Goal: Task Accomplishment & Management: Manage account settings

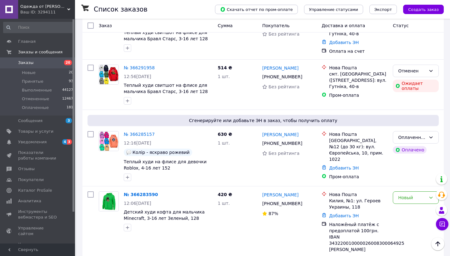
scroll to position [362, 0]
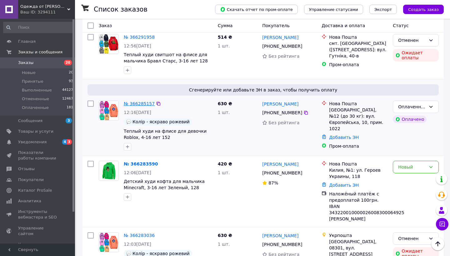
click at [141, 101] on link "№ 366285157" at bounding box center [139, 103] width 31 height 5
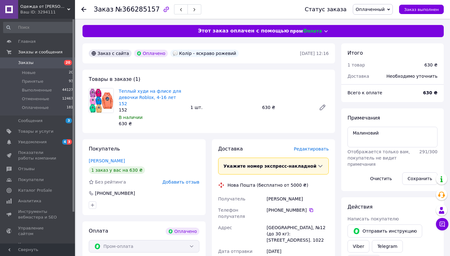
click at [24, 64] on span "Заказы" at bounding box center [25, 63] width 15 height 6
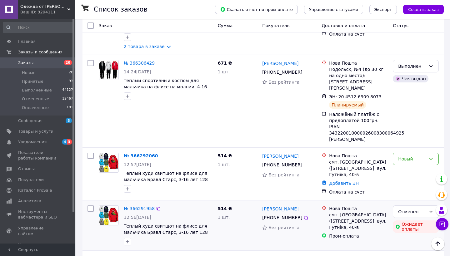
scroll to position [189, 0]
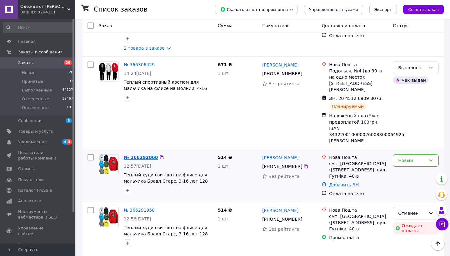
click at [124, 155] on link "№ 366292060" at bounding box center [141, 157] width 34 height 5
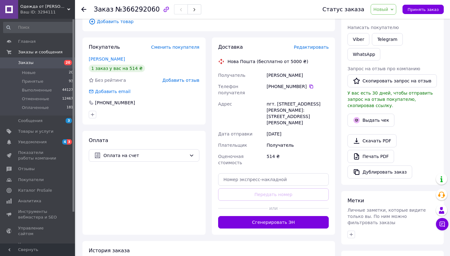
scroll to position [117, 0]
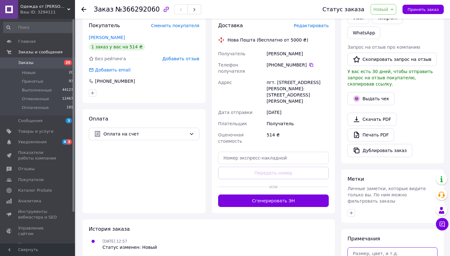
click at [364, 247] on textarea at bounding box center [392, 257] width 90 height 21
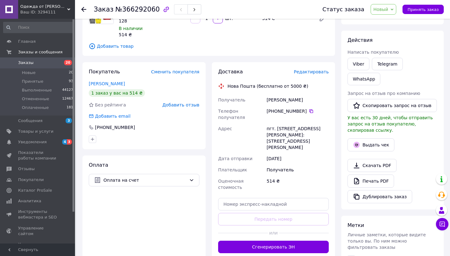
scroll to position [43, 0]
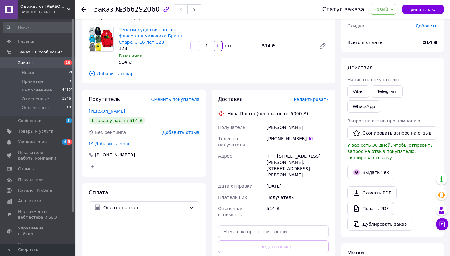
drag, startPoint x: 219, startPoint y: 47, endPoint x: 217, endPoint y: 55, distance: 7.7
click at [219, 47] on icon "button" at bounding box center [217, 46] width 4 height 4
type input "2"
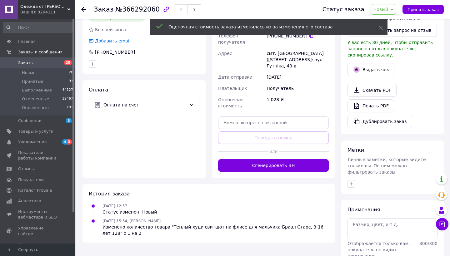
scroll to position [146, 0]
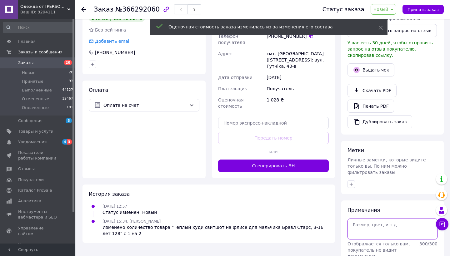
click at [358, 219] on textarea at bounding box center [392, 229] width 90 height 21
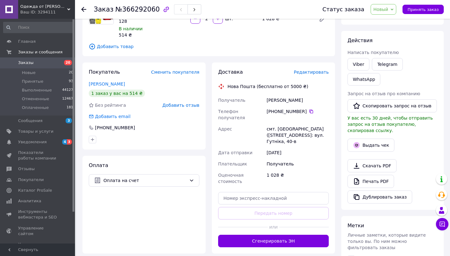
scroll to position [107, 0]
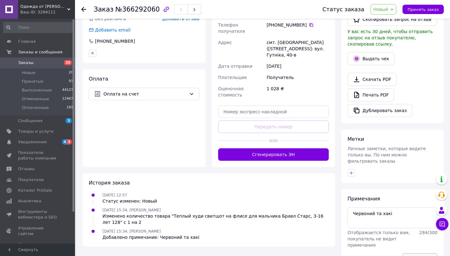
click at [423, 253] on button "Сохранить" at bounding box center [419, 259] width 35 height 12
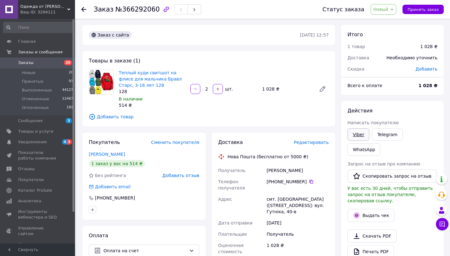
scroll to position [0, 0]
click at [359, 127] on div "Viber" at bounding box center [358, 134] width 24 height 15
click at [361, 132] on link "Viber" at bounding box center [358, 134] width 22 height 12
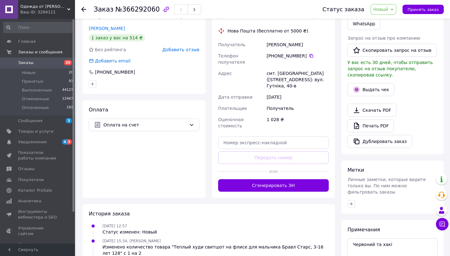
scroll to position [141, 0]
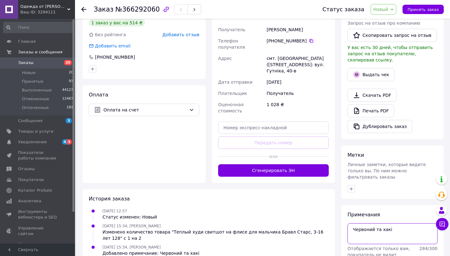
click at [399, 223] on textarea "Червоний та хакі" at bounding box center [392, 233] width 90 height 21
type textarea "Червоний та хакі Смс 84"
click at [50, 65] on span "Заказы" at bounding box center [38, 63] width 40 height 6
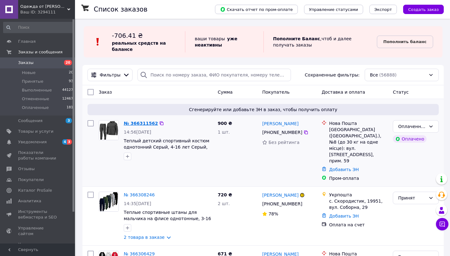
click at [144, 121] on link "№ 366311562" at bounding box center [141, 123] width 34 height 5
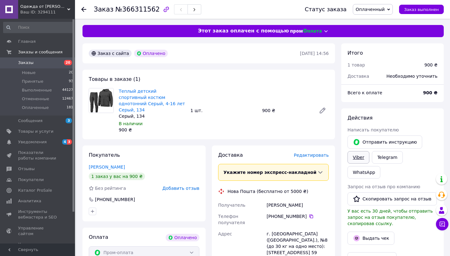
click at [366, 156] on link "Viber" at bounding box center [358, 157] width 22 height 12
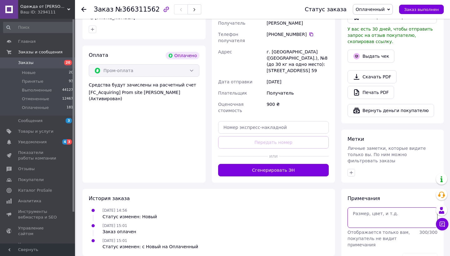
click at [360, 207] on textarea at bounding box center [392, 217] width 90 height 21
type textarea "Підтвердила Вайбер 46"
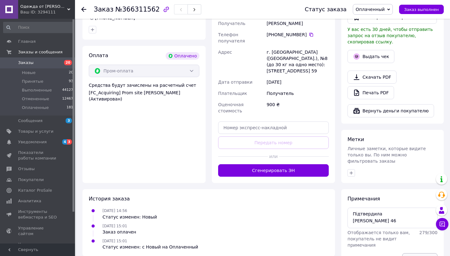
click at [416, 253] on button "Сохранить" at bounding box center [419, 259] width 35 height 12
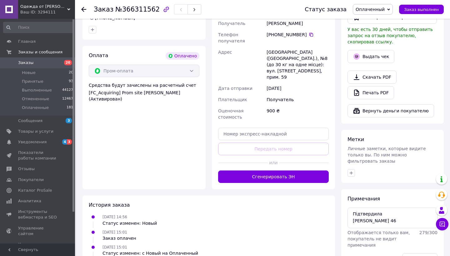
click at [43, 64] on span "Заказы" at bounding box center [38, 63] width 40 height 6
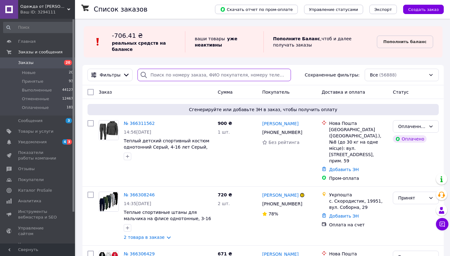
click at [173, 76] on input "search" at bounding box center [213, 75] width 153 height 12
type input "ю"
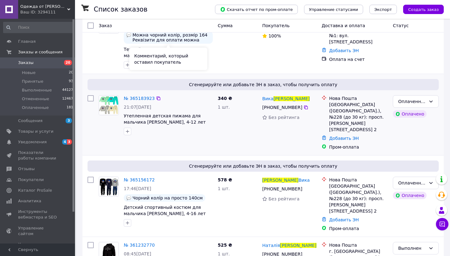
scroll to position [100, 0]
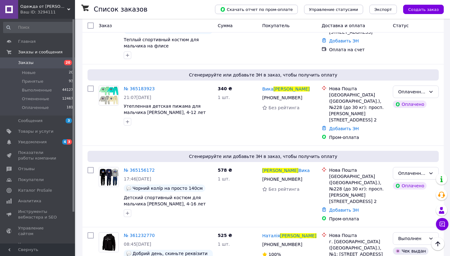
type input "бондаренко"
click at [41, 62] on span "Заказы" at bounding box center [38, 63] width 40 height 6
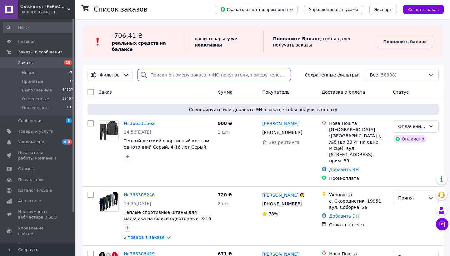
click at [202, 76] on input "search" at bounding box center [213, 75] width 153 height 12
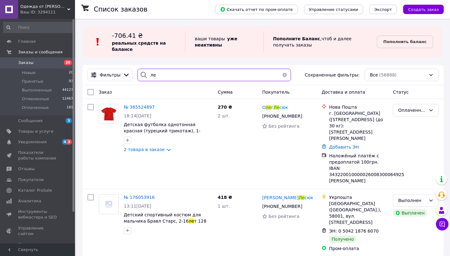
type input "л"
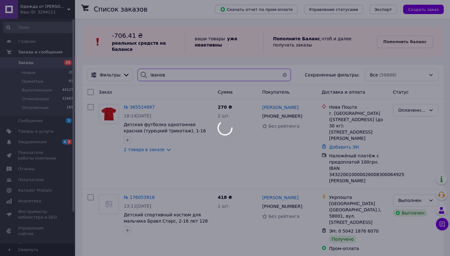
type input "іванова"
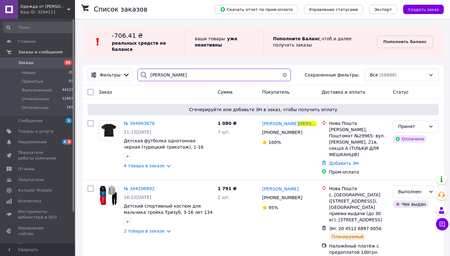
drag, startPoint x: 195, startPoint y: 76, endPoint x: 146, endPoint y: 74, distance: 49.4
click at [146, 74] on div "іванова" at bounding box center [213, 75] width 153 height 12
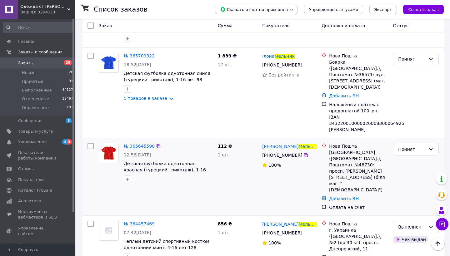
scroll to position [116, 0]
type input "мельник"
click at [140, 144] on span "№ 365645590" at bounding box center [139, 146] width 31 height 5
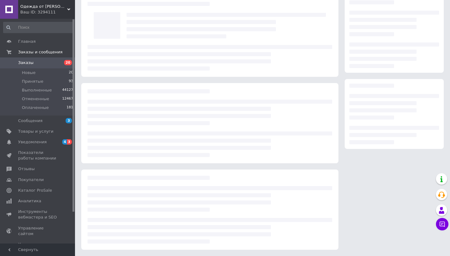
scroll to position [20, 0]
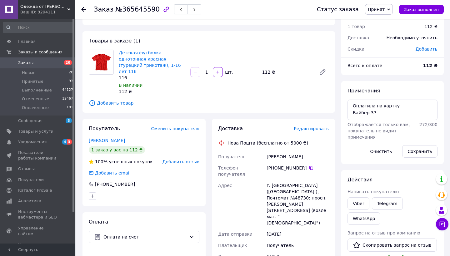
click at [28, 62] on span "Заказы" at bounding box center [25, 63] width 15 height 6
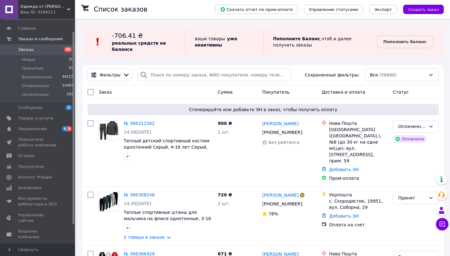
scroll to position [22, 0]
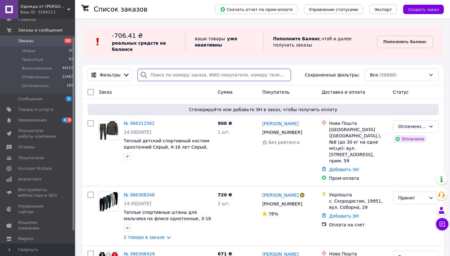
click at [193, 73] on input "search" at bounding box center [213, 75] width 153 height 12
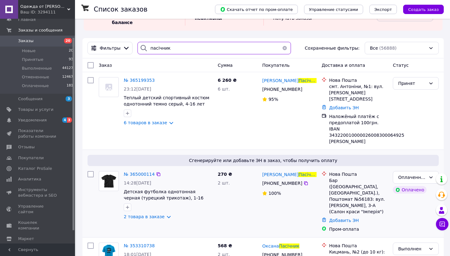
scroll to position [27, 0]
type input "пасічник"
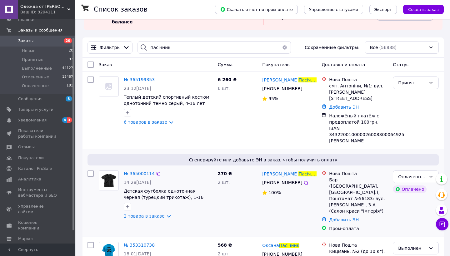
click at [145, 170] on div "№ 365000114" at bounding box center [139, 173] width 32 height 7
click at [145, 171] on span "№ 365000114" at bounding box center [139, 173] width 31 height 5
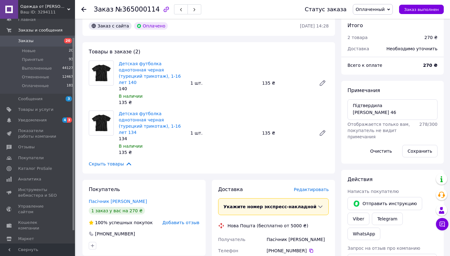
click at [35, 40] on span "Заказы" at bounding box center [38, 41] width 40 height 6
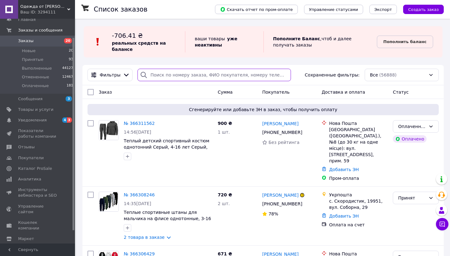
click at [188, 74] on input "search" at bounding box center [213, 75] width 153 height 12
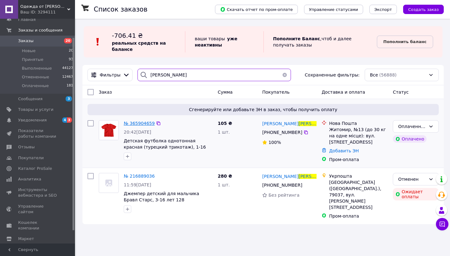
type input "аврамчук"
click at [141, 124] on span "№ 365904659" at bounding box center [139, 123] width 31 height 5
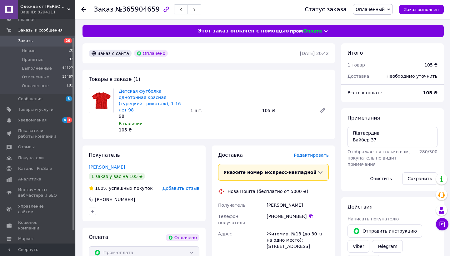
click at [16, 39] on span at bounding box center [9, 41] width 18 height 6
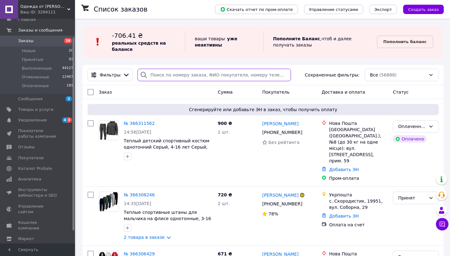
click at [180, 74] on input "search" at bounding box center [213, 75] width 153 height 12
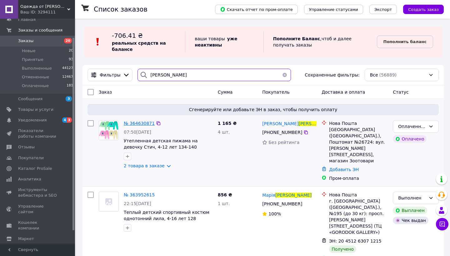
type input "попова"
click at [135, 123] on span "№ 364630871" at bounding box center [139, 123] width 31 height 5
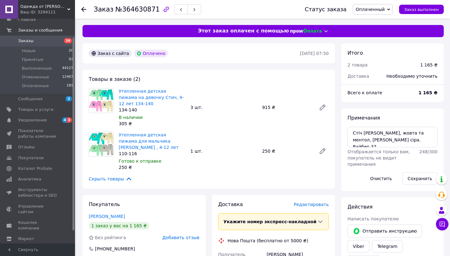
click at [43, 40] on span "Заказы" at bounding box center [38, 41] width 40 height 6
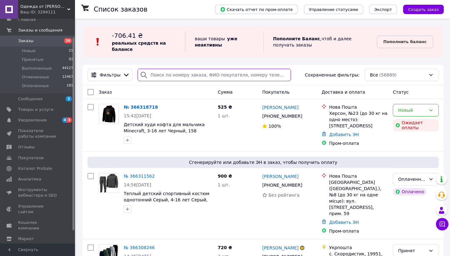
click at [166, 79] on input "search" at bounding box center [213, 75] width 153 height 12
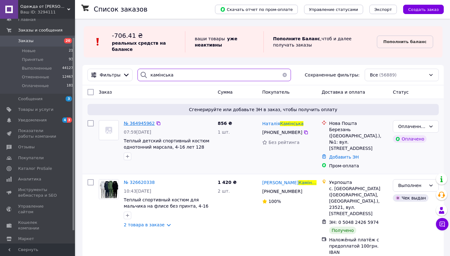
type input "камінська"
click at [141, 123] on span "№ 364945962" at bounding box center [139, 123] width 31 height 5
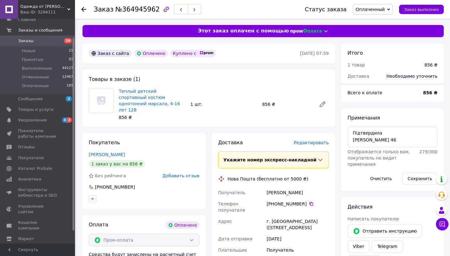
click at [38, 35] on link "Заказы и сообщения" at bounding box center [38, 30] width 77 height 11
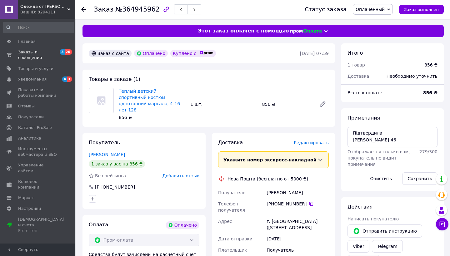
drag, startPoint x: 33, startPoint y: 32, endPoint x: 31, endPoint y: 36, distance: 4.1
click at [32, 32] on input at bounding box center [38, 27] width 71 height 11
click at [32, 44] on span "Главная" at bounding box center [26, 42] width 17 height 6
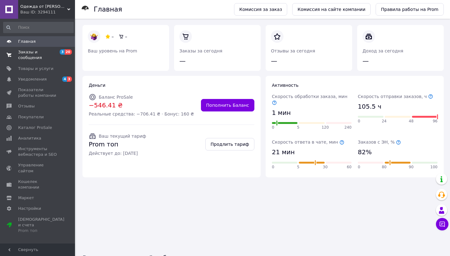
click at [18, 57] on span "Заказы и сообщения" at bounding box center [38, 54] width 40 height 11
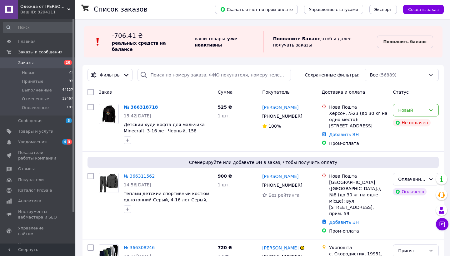
click at [172, 82] on div "Фильтры Сохраненные фильтры: Все (56889)" at bounding box center [262, 75] width 361 height 20
click at [173, 79] on input "search" at bounding box center [213, 75] width 153 height 12
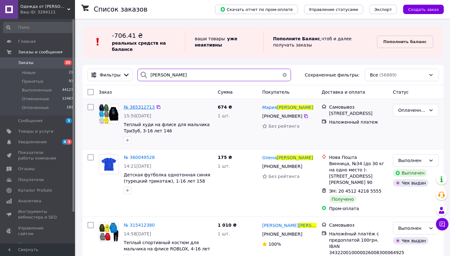
type input "ящук"
click at [138, 108] on span "№ 365312713" at bounding box center [139, 107] width 31 height 5
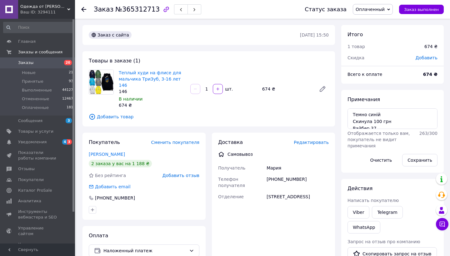
click at [65, 63] on span "20" at bounding box center [68, 62] width 8 height 5
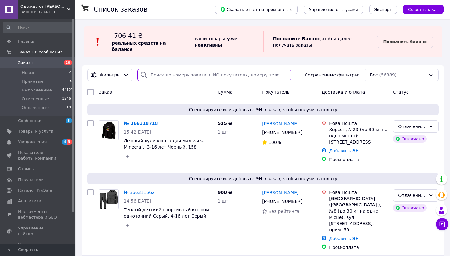
click at [186, 74] on input "search" at bounding box center [213, 75] width 153 height 12
type input "і"
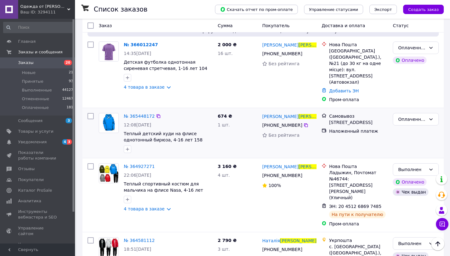
scroll to position [168, 0]
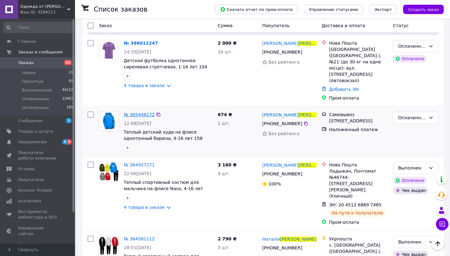
type input "марченко"
click at [138, 112] on span "№ 365448172" at bounding box center [139, 114] width 31 height 5
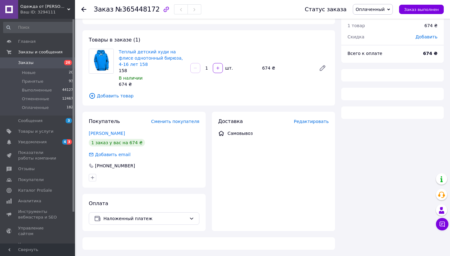
scroll to position [20, 0]
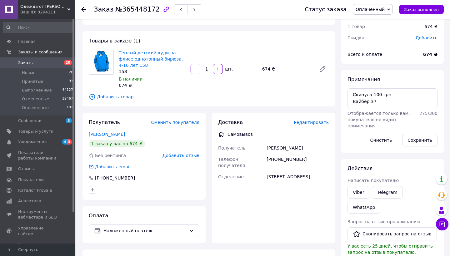
click at [62, 67] on link "Заказы 20" at bounding box center [38, 62] width 77 height 11
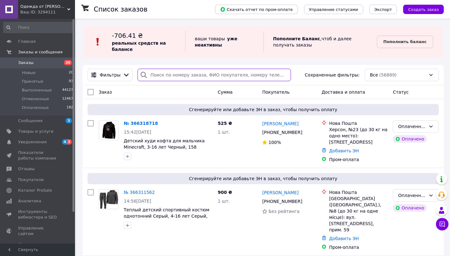
click at [154, 72] on input "search" at bounding box center [213, 75] width 153 height 12
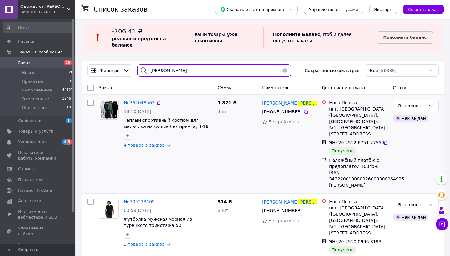
scroll to position [5, 0]
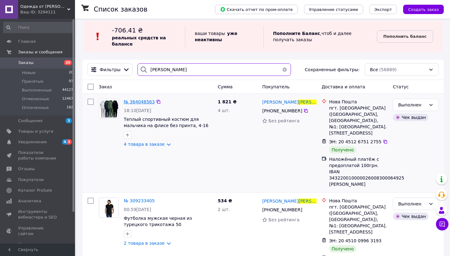
type input "рудиченко"
click at [137, 101] on span "№ 364048563" at bounding box center [139, 101] width 31 height 5
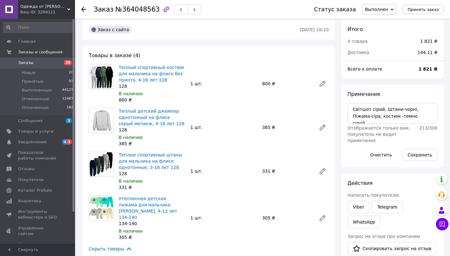
scroll to position [44, 0]
click at [50, 61] on span "Заказы" at bounding box center [38, 63] width 40 height 6
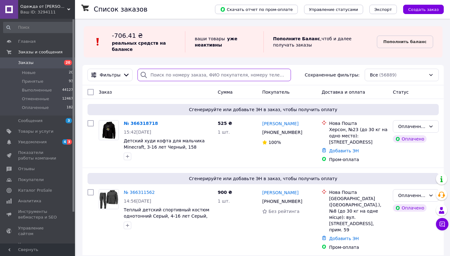
click at [149, 75] on input "search" at bounding box center [213, 75] width 153 height 12
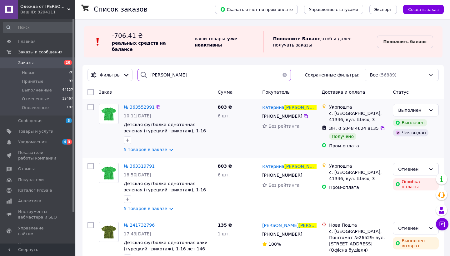
type input "левкович"
click at [139, 107] on span "№ 363552991" at bounding box center [139, 107] width 31 height 5
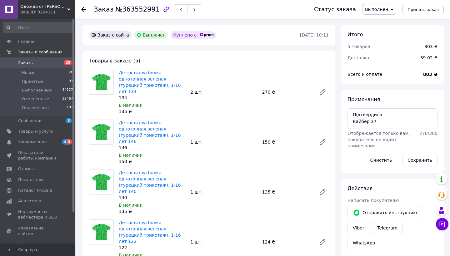
click at [47, 62] on span "Заказы" at bounding box center [38, 63] width 40 height 6
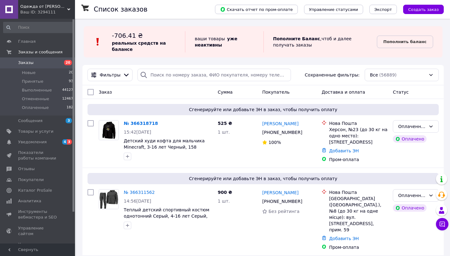
click at [36, 63] on span "Заказы" at bounding box center [38, 63] width 40 height 6
click at [190, 72] on input "search" at bounding box center [213, 75] width 153 height 12
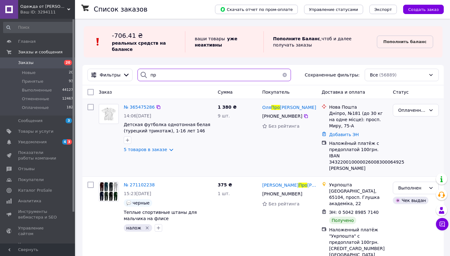
type input "п"
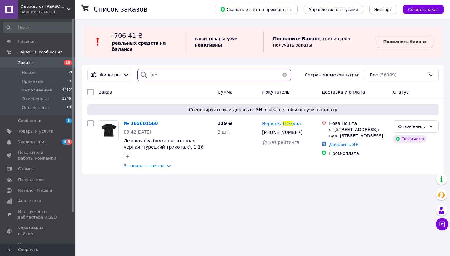
type input "ш"
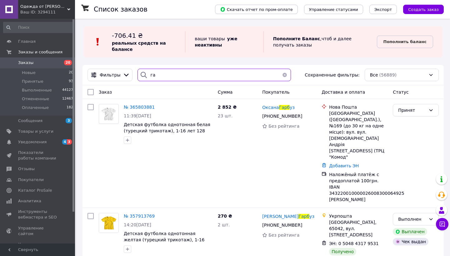
type input "г"
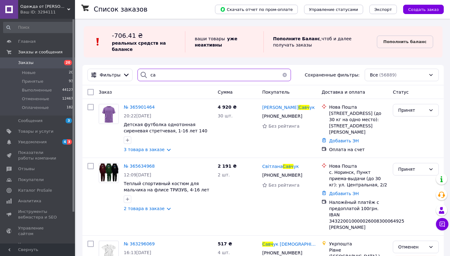
type input "с"
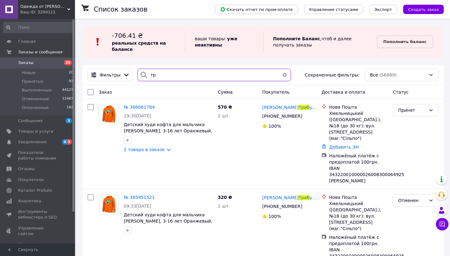
type input "т"
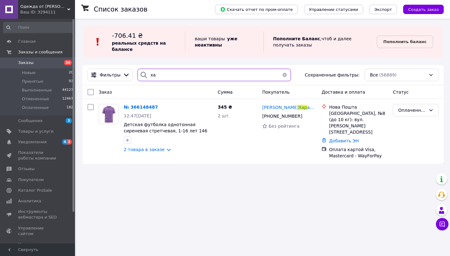
type input "х"
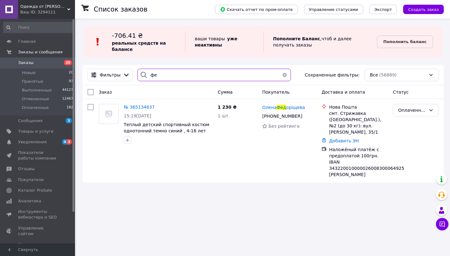
type input "ф"
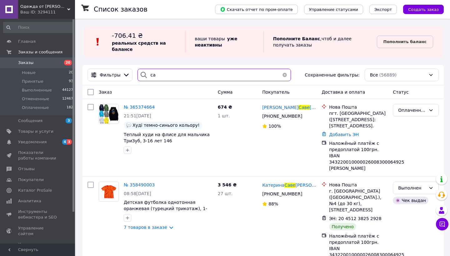
type input "с"
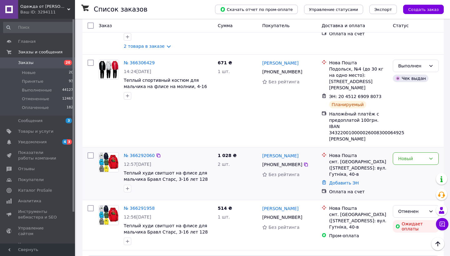
scroll to position [260, 0]
click at [139, 153] on link "№ 366292060" at bounding box center [139, 155] width 31 height 5
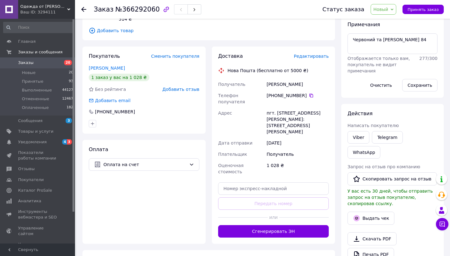
scroll to position [91, 0]
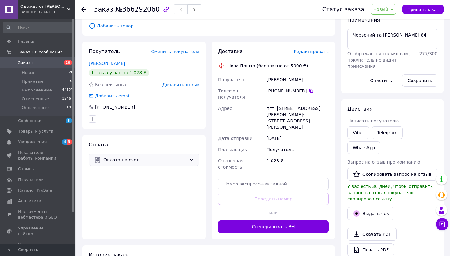
click at [169, 161] on span "Оплата на счет" at bounding box center [144, 159] width 83 height 7
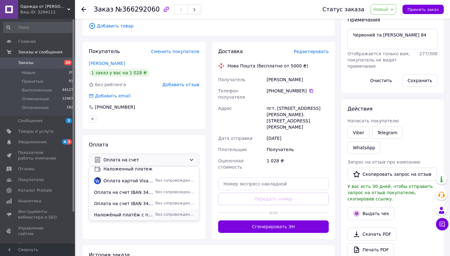
scroll to position [27, 0]
click at [145, 215] on span "Наложёный платёж с предоплатой 100грн. IBAN 343220010000026008300064925 [PERSON…" at bounding box center [123, 215] width 59 height 6
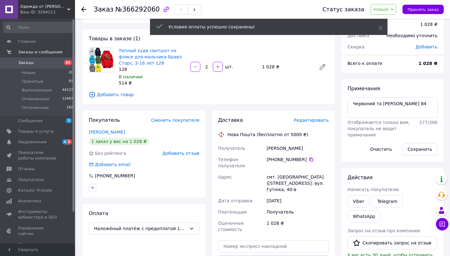
scroll to position [17, 0]
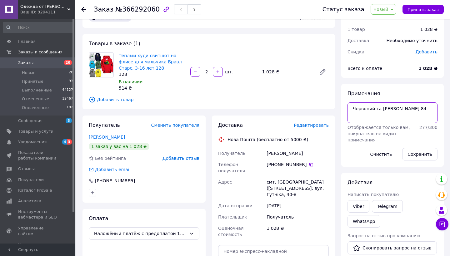
click at [396, 106] on textarea "Червоний та хакі Смс 84" at bounding box center [392, 112] width 90 height 21
click at [419, 152] on button "Сохранить" at bounding box center [419, 154] width 35 height 12
click at [374, 123] on textarea "Червоний та хакі Скинула 100 грн Смс 84" at bounding box center [392, 112] width 90 height 21
type textarea "Червоний та хакі Скинула 100 грн Вайбер 84 (073-205-43-30)"
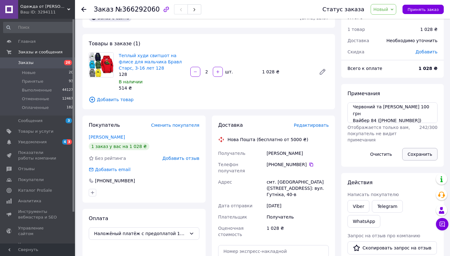
click at [418, 154] on button "Сохранить" at bounding box center [419, 154] width 35 height 12
click at [428, 9] on span "Принять заказ" at bounding box center [422, 9] width 31 height 5
click at [52, 64] on span "Заказы" at bounding box center [38, 63] width 40 height 6
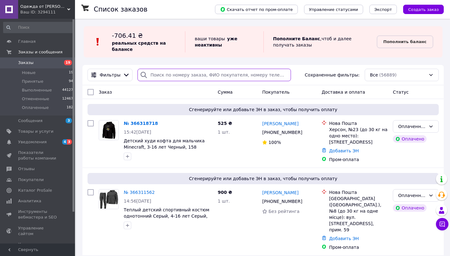
click at [205, 75] on input "search" at bounding box center [213, 75] width 153 height 12
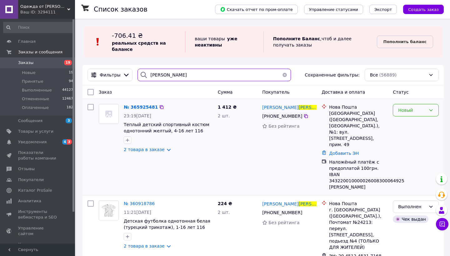
type input "грицай"
click at [399, 113] on div "Новый" at bounding box center [412, 110] width 28 height 7
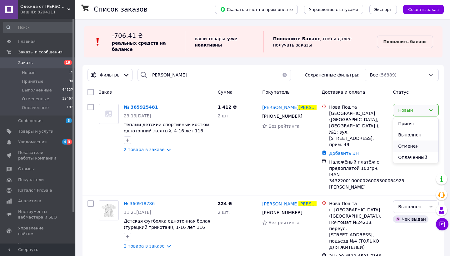
click at [400, 148] on li "Отменен" at bounding box center [415, 146] width 45 height 11
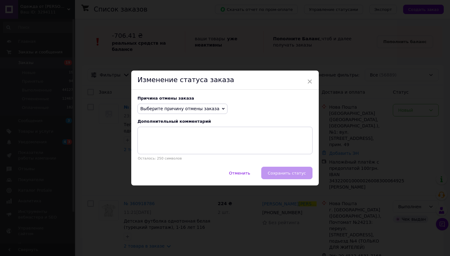
click at [157, 112] on span "Выберите причину отмены заказа" at bounding box center [182, 109] width 90 height 11
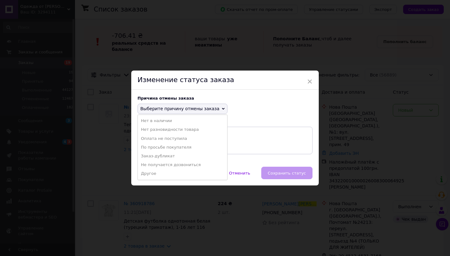
drag, startPoint x: 159, startPoint y: 140, endPoint x: 173, endPoint y: 145, distance: 15.0
click at [159, 140] on li "Оплата не поступила" at bounding box center [182, 138] width 89 height 9
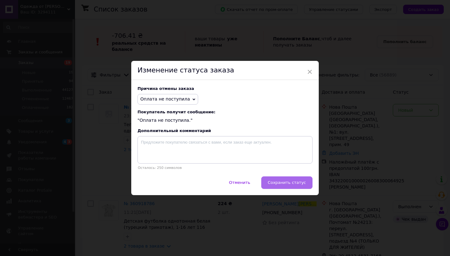
click at [306, 187] on button "Сохранить статус" at bounding box center [286, 182] width 51 height 12
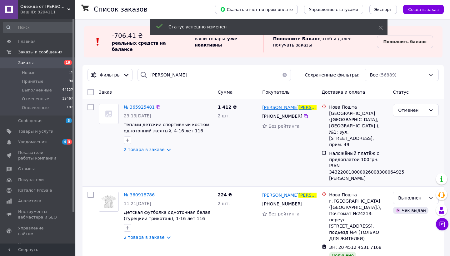
click at [298, 107] on span "Грицай" at bounding box center [316, 107] width 36 height 5
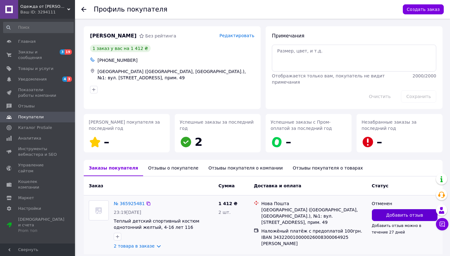
click at [407, 219] on button "Добавить отзыв" at bounding box center [405, 215] width 66 height 12
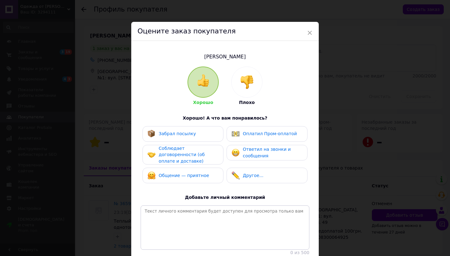
click at [250, 88] on img at bounding box center [247, 82] width 14 height 14
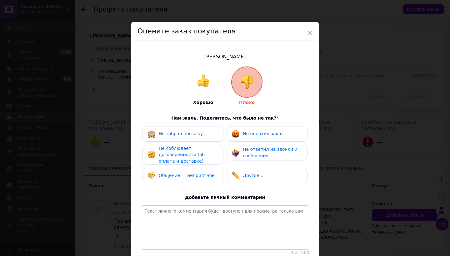
drag, startPoint x: 249, startPoint y: 123, endPoint x: 248, endPoint y: 133, distance: 10.1
click at [249, 124] on div "Хорошо Плохо Нам жаль. Поделитесь, что было не так? * Не забрал посылку Не опла…" at bounding box center [225, 161] width 169 height 189
drag, startPoint x: 247, startPoint y: 135, endPoint x: 243, endPoint y: 143, distance: 9.4
click at [247, 135] on span "Не оплатил заказ" at bounding box center [263, 133] width 41 height 5
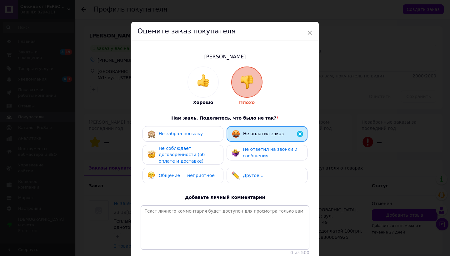
drag, startPoint x: 239, startPoint y: 155, endPoint x: 199, endPoint y: 154, distance: 40.3
click at [229, 155] on div "Не ответил на звонки и сообщения" at bounding box center [266, 153] width 81 height 16
click at [198, 155] on span "Не соблюдает договоренности (об оплате и доставке)" at bounding box center [182, 155] width 46 height 18
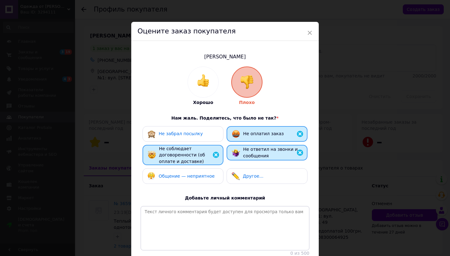
click at [196, 170] on div "Общение — неприятное" at bounding box center [182, 176] width 81 height 16
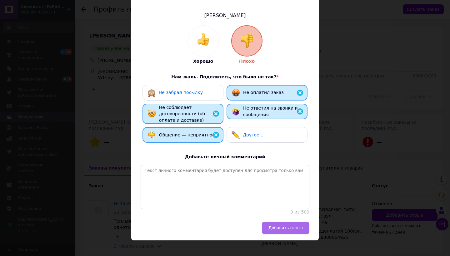
click at [282, 225] on span "Добавить отзыв" at bounding box center [285, 227] width 34 height 5
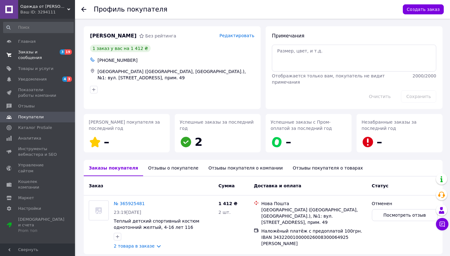
click at [36, 50] on span "Заказы и сообщения" at bounding box center [38, 54] width 40 height 11
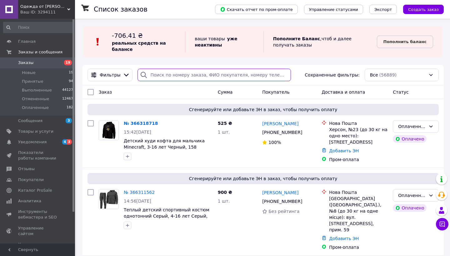
click at [174, 75] on input "search" at bounding box center [213, 75] width 153 height 12
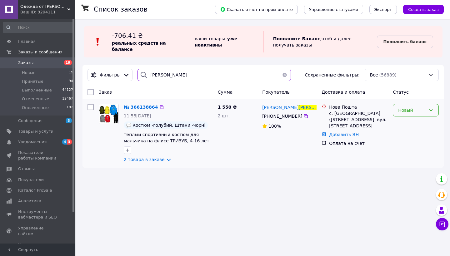
type input "берченко"
click at [407, 112] on div "Новый" at bounding box center [412, 110] width 28 height 7
click at [410, 146] on div "Новый" at bounding box center [415, 133] width 51 height 64
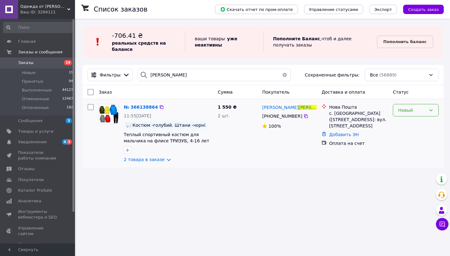
drag, startPoint x: 403, startPoint y: 111, endPoint x: 404, endPoint y: 115, distance: 4.1
click at [403, 111] on div "Новый" at bounding box center [412, 110] width 28 height 7
click at [410, 112] on div "Новый" at bounding box center [412, 110] width 28 height 7
click at [411, 113] on div "Новый" at bounding box center [412, 110] width 28 height 7
click at [411, 151] on li "Отменен" at bounding box center [415, 146] width 45 height 11
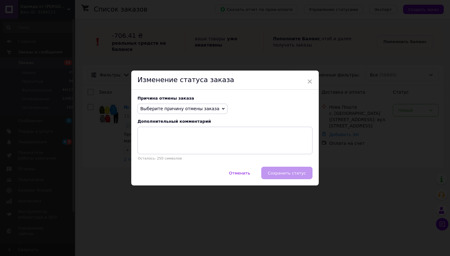
click at [175, 110] on span "Выберите причину отмены заказа" at bounding box center [179, 108] width 79 height 5
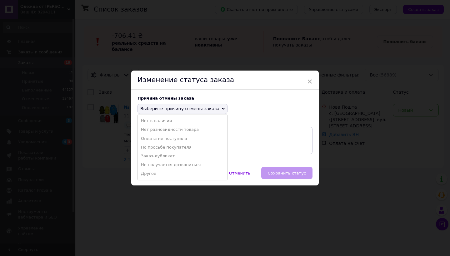
drag, startPoint x: 166, startPoint y: 141, endPoint x: 185, endPoint y: 144, distance: 19.0
click at [166, 141] on li "Оплата не поступила" at bounding box center [182, 138] width 89 height 9
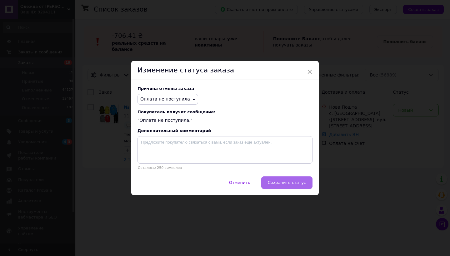
click at [281, 182] on span "Сохранить статус" at bounding box center [287, 182] width 38 height 5
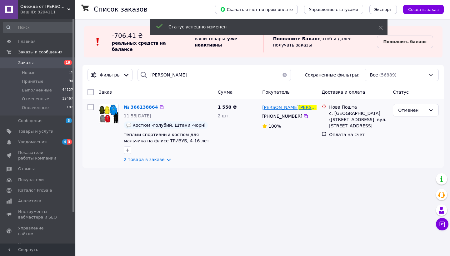
click at [298, 109] on span "Берченко" at bounding box center [316, 107] width 36 height 5
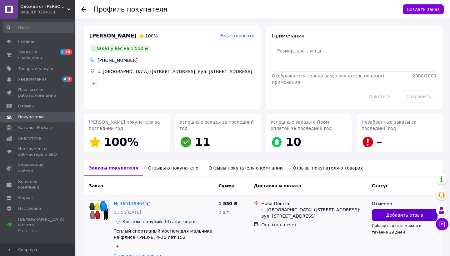
click at [398, 214] on span "Добавить отзыв" at bounding box center [404, 215] width 37 height 6
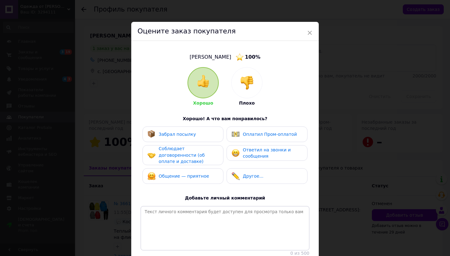
drag, startPoint x: 249, startPoint y: 78, endPoint x: 247, endPoint y: 111, distance: 33.2
click at [249, 78] on img at bounding box center [247, 83] width 14 height 14
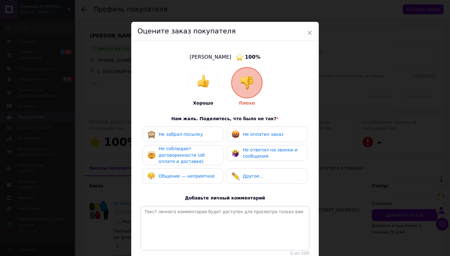
drag, startPoint x: 244, startPoint y: 138, endPoint x: 240, endPoint y: 151, distance: 14.2
click at [243, 139] on div "Не оплатил заказ" at bounding box center [266, 134] width 81 height 16
drag, startPoint x: 240, startPoint y: 153, endPoint x: 193, endPoint y: 155, distance: 47.2
click at [232, 153] on div "Не ответил на звонки и сообщения" at bounding box center [266, 153] width 71 height 13
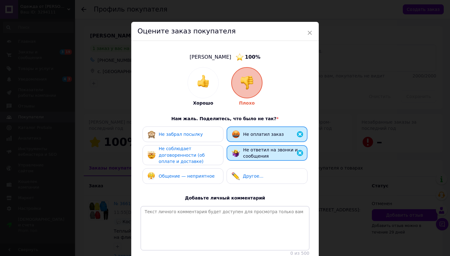
drag, startPoint x: 193, startPoint y: 155, endPoint x: 188, endPoint y: 172, distance: 18.0
click at [193, 155] on span "Не соблюдает договоренности (об оплате и доставке)" at bounding box center [182, 155] width 46 height 18
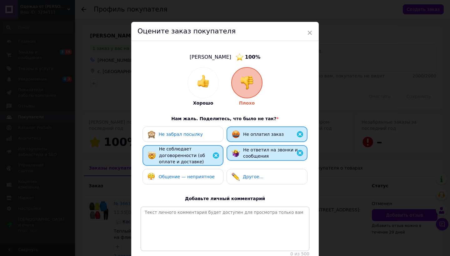
click at [188, 177] on span "Общение — неприятное" at bounding box center [187, 176] width 56 height 5
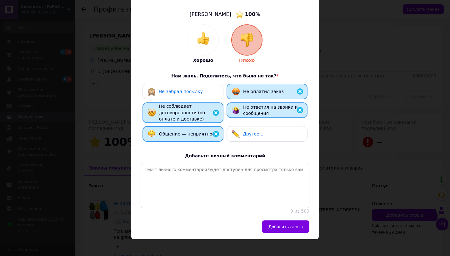
scroll to position [42, 0]
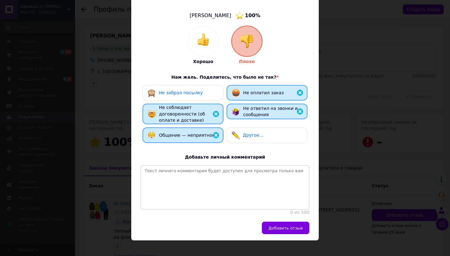
click at [292, 227] on button "Добавить отзыв" at bounding box center [285, 228] width 47 height 12
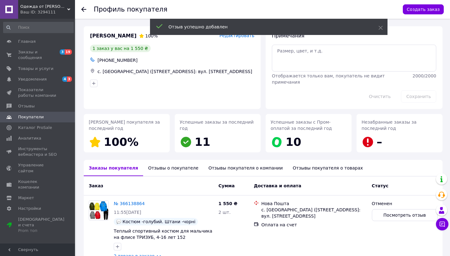
scroll to position [36, 0]
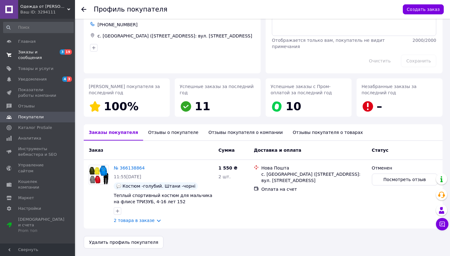
click at [35, 54] on span "Заказы и сообщения" at bounding box center [38, 54] width 40 height 11
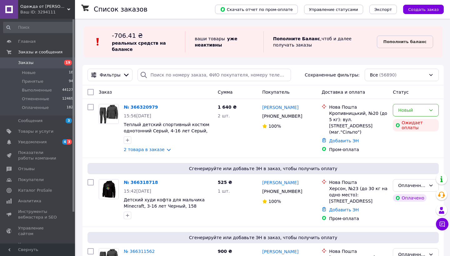
click at [426, 11] on span "Создать заказ" at bounding box center [423, 9] width 31 height 5
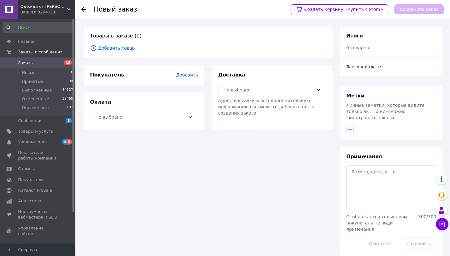
click at [118, 49] on span "Добавить товар" at bounding box center [208, 48] width 236 height 7
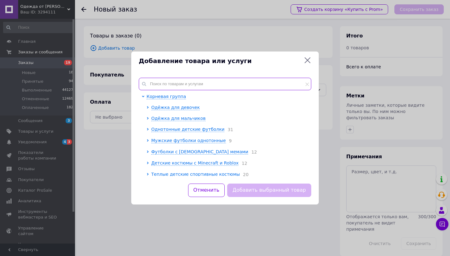
click at [150, 75] on div "Корневая группа Одёжка для девочек Одёжка для мальчиков Однотонные детские футб…" at bounding box center [224, 126] width 187 height 113
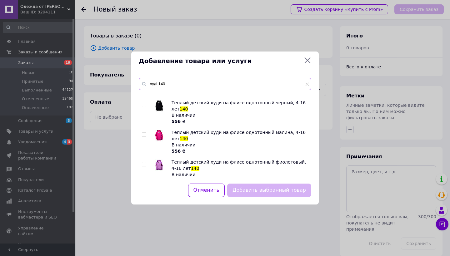
scroll to position [3351, 0]
type input "худі 140"
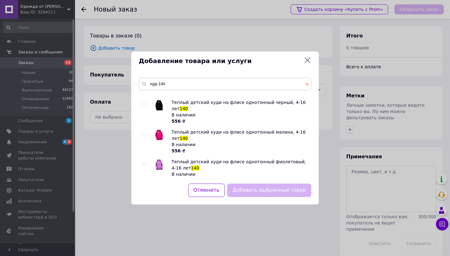
click at [307, 85] on icon at bounding box center [307, 84] width 4 height 4
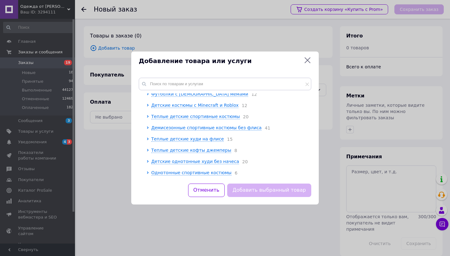
drag, startPoint x: 213, startPoint y: 190, endPoint x: 196, endPoint y: 158, distance: 36.6
click at [212, 190] on button "Отменить" at bounding box center [206, 190] width 37 height 13
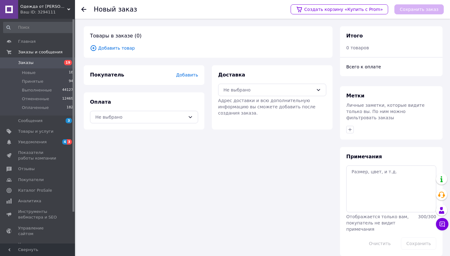
click at [123, 49] on span "Добавить товар" at bounding box center [208, 48] width 236 height 7
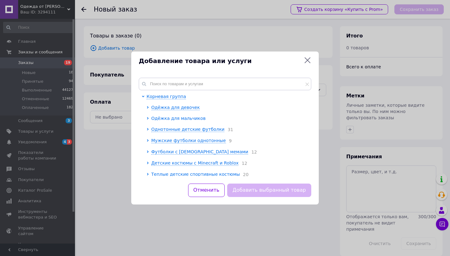
click at [171, 118] on span "Одёжка для мальчиков" at bounding box center [178, 118] width 54 height 5
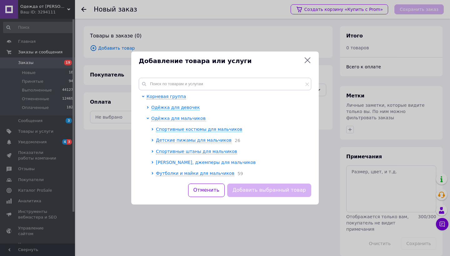
click at [175, 164] on span "Кофты, джемперы для мальчиков" at bounding box center [206, 162] width 100 height 5
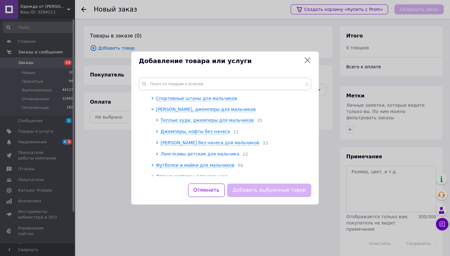
scroll to position [56, 0]
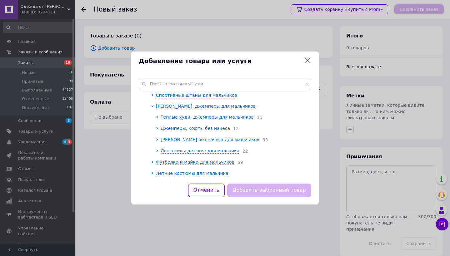
click at [197, 116] on span "Теплые худи, джемперы для мальчиков" at bounding box center [207, 117] width 93 height 5
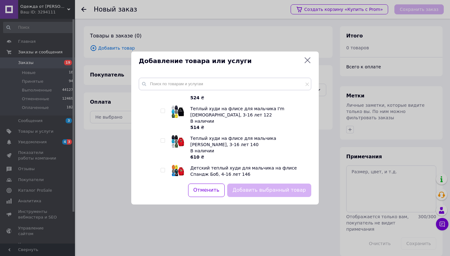
scroll to position [301, 0]
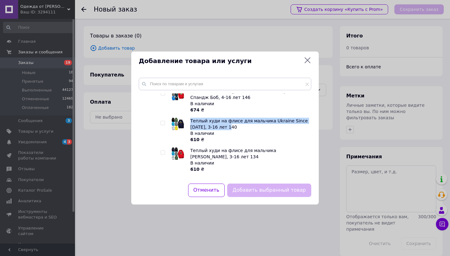
drag, startPoint x: 238, startPoint y: 126, endPoint x: 191, endPoint y: 122, distance: 47.0
click at [191, 122] on div "Теплый худи на флисе для мальчика Ukraine Since 1991, 3-16 лет 140 В наличии 61…" at bounding box center [248, 130] width 117 height 25
click at [253, 131] on div "В наличии" at bounding box center [248, 133] width 117 height 6
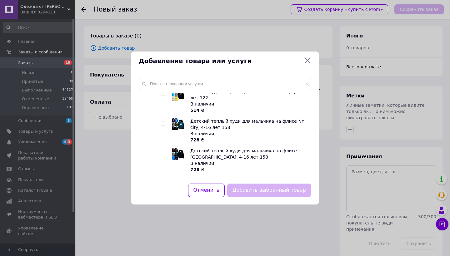
scroll to position [459, 0]
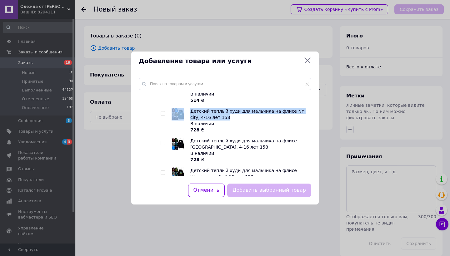
drag, startPoint x: 225, startPoint y: 118, endPoint x: 190, endPoint y: 112, distance: 35.2
click at [190, 112] on li "Детский теплый худи для мальчика на флисе NY city, 4-16 лет 158 В наличии 728 ₴" at bounding box center [234, 120] width 147 height 25
click at [215, 117] on span "Детский теплый худи для мальчика на флисе NY city, 4-16 лет 158" at bounding box center [247, 114] width 114 height 11
drag, startPoint x: 217, startPoint y: 117, endPoint x: 191, endPoint y: 111, distance: 26.8
click at [191, 111] on div "Детский теплый худи для мальчика на флисе NY city, 4-16 лет 158 В наличии 728 ₴" at bounding box center [248, 120] width 117 height 25
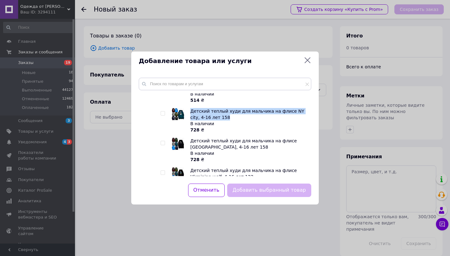
copy span "Детский теплый худи для мальчика на флисе NY city, 4-16 лет 158"
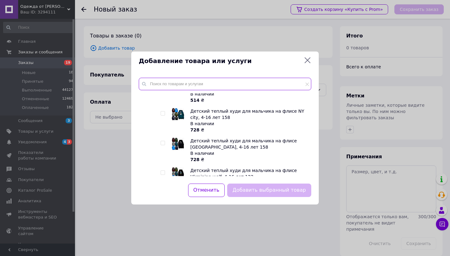
click at [183, 83] on input "text" at bounding box center [225, 84] width 172 height 12
paste input "Детский теплый худи для мальчика на флисе NY city, 4-16 лет 158"
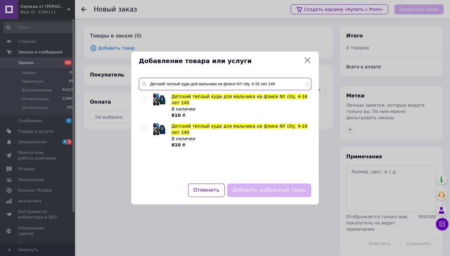
type input "Детский теплый худи для мальчика на флисе NY city, 4-16 лет 140"
click at [143, 100] on input "checkbox" at bounding box center [144, 99] width 4 height 4
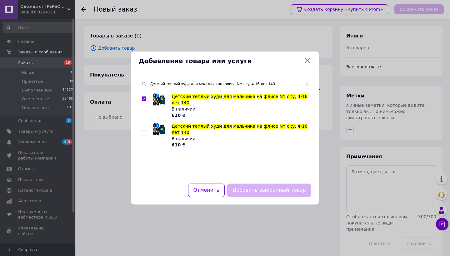
checkbox input "true"
click at [285, 192] on button "Добавить выбранный товар" at bounding box center [269, 190] width 84 height 13
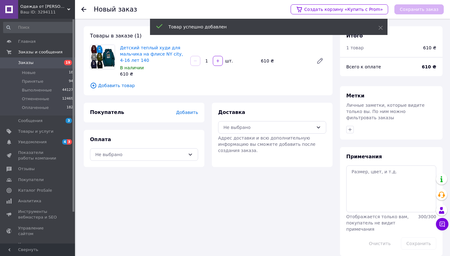
click at [121, 85] on span "Добавить товар" at bounding box center [208, 85] width 236 height 7
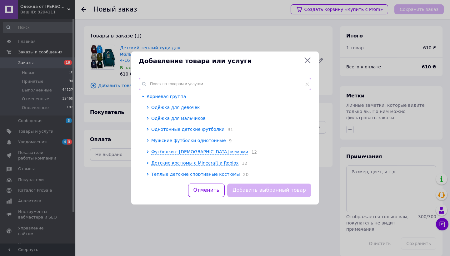
click at [178, 80] on input "text" at bounding box center [225, 84] width 172 height 12
click at [172, 121] on span "Одёжка для мальчиков" at bounding box center [178, 118] width 54 height 5
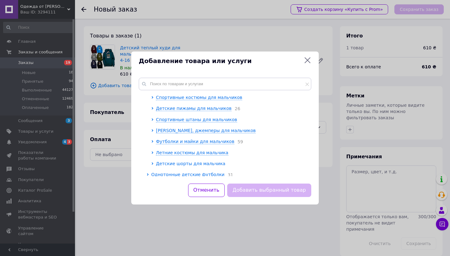
scroll to position [51, 0]
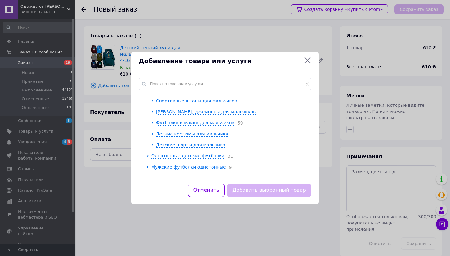
click at [170, 102] on span "Спортивные штаны для мальчиков" at bounding box center [196, 100] width 81 height 5
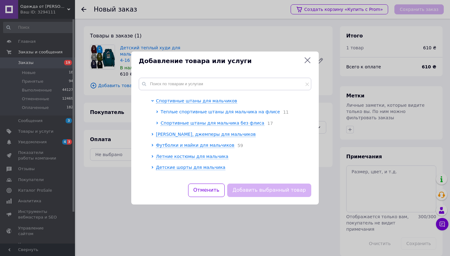
click at [173, 112] on span "Теплые спортивные штаны для мальчика на флисе" at bounding box center [220, 111] width 119 height 5
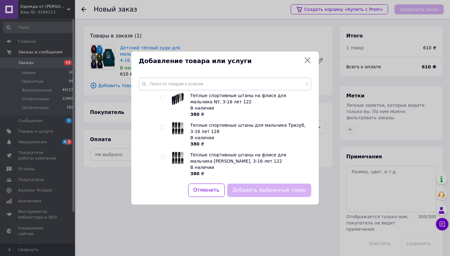
scroll to position [123, 0]
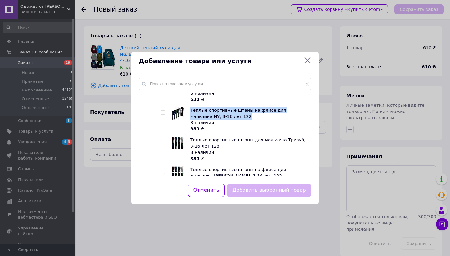
drag, startPoint x: 221, startPoint y: 115, endPoint x: 191, endPoint y: 111, distance: 30.6
click at [191, 111] on div "Теплые спортивные штаны на флисе для мальчика NY, 3-16 лет 122 В наличии 380 ₴" at bounding box center [248, 119] width 117 height 25
copy span "Теплые спортивные штаны на флисе для мальчика NY, 3-16 лет 122"
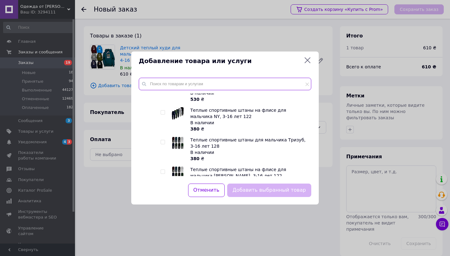
click at [171, 88] on input "text" at bounding box center [225, 84] width 172 height 12
paste input "Теплые спортивные штаны на флисе для мальчика NY, 3-16 лет 122"
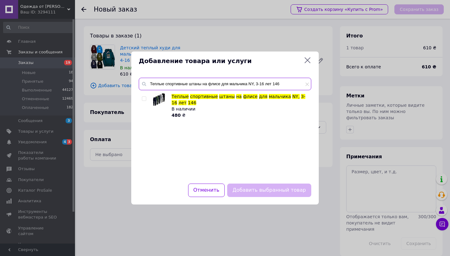
type input "Теплые спортивные штаны на флисе для мальчика NY, 3-16 лет 146"
click at [145, 99] on input "checkbox" at bounding box center [144, 99] width 4 height 4
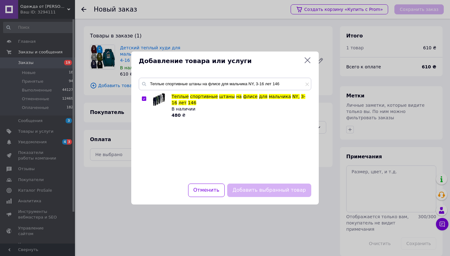
checkbox input "true"
click at [258, 188] on button "Добавить выбранный товар" at bounding box center [269, 190] width 84 height 13
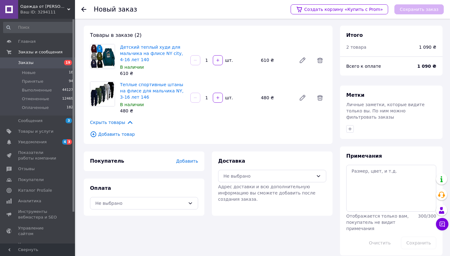
scroll to position [0, 0]
drag, startPoint x: 259, startPoint y: 180, endPoint x: 257, endPoint y: 182, distance: 3.3
click at [259, 180] on div "Не выбрано" at bounding box center [272, 176] width 108 height 12
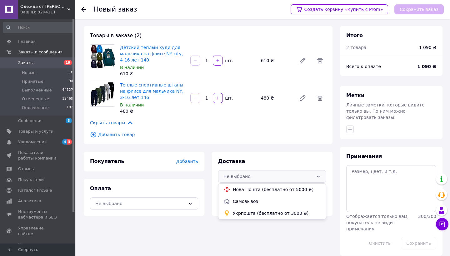
drag, startPoint x: 253, startPoint y: 187, endPoint x: 245, endPoint y: 188, distance: 8.1
click at [252, 187] on span "Нова Пошта (бесплатно от 5000 ₴)" at bounding box center [277, 189] width 88 height 6
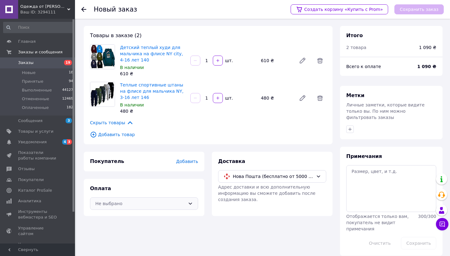
click at [170, 205] on div "Не выбрано" at bounding box center [140, 203] width 90 height 7
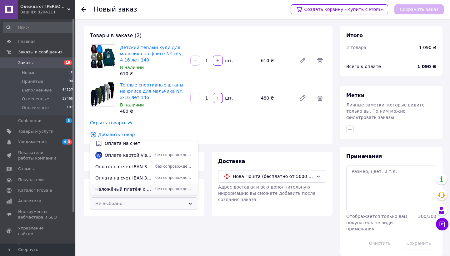
scroll to position [28, 0]
click at [130, 190] on span "Наложёный платёж с предоплатой 100грн. IBAN 343220010000026008300064925 [PERSON…" at bounding box center [123, 189] width 57 height 6
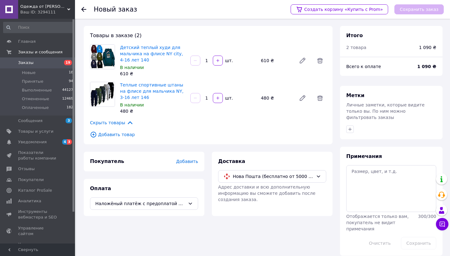
click at [184, 163] on span "Добавить" at bounding box center [187, 161] width 22 height 5
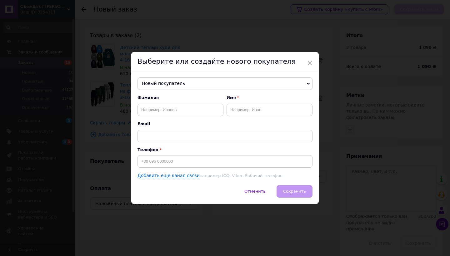
click at [163, 82] on span "Новый покупатель" at bounding box center [224, 83] width 175 height 12
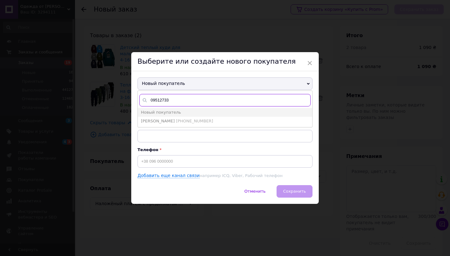
type input "09512733"
click at [175, 119] on span "Слинько Олександр" at bounding box center [158, 121] width 34 height 5
type input "Слинько Олександр"
type input "+380951273365"
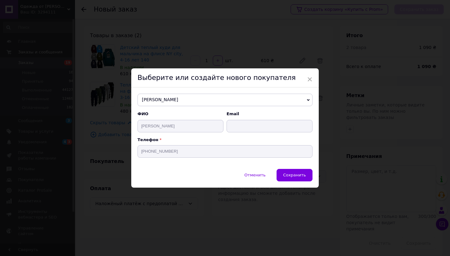
click at [294, 179] on button "Сохранить" at bounding box center [294, 175] width 36 height 12
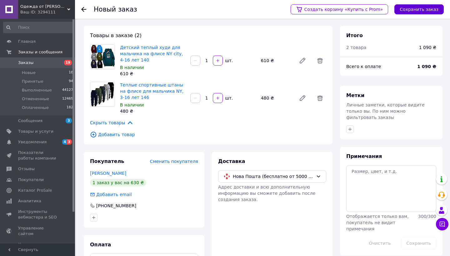
click at [413, 12] on button "Сохранить заказ" at bounding box center [418, 9] width 49 height 10
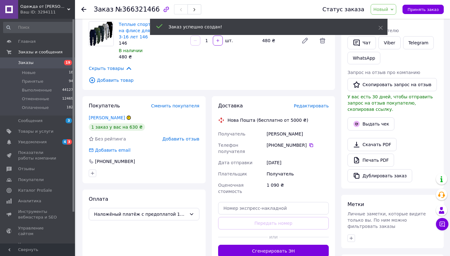
scroll to position [96, 0]
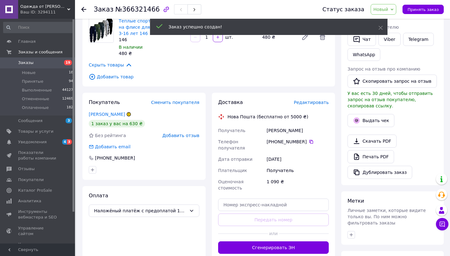
click at [313, 106] on div "Доставка Редактировать Нова Пошта (бесплатно от 5000 ₴) Получатель Слинько Олек…" at bounding box center [273, 176] width 111 height 155
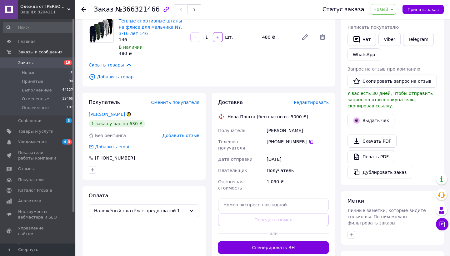
click at [313, 103] on span "Редактировать" at bounding box center [311, 102] width 35 height 5
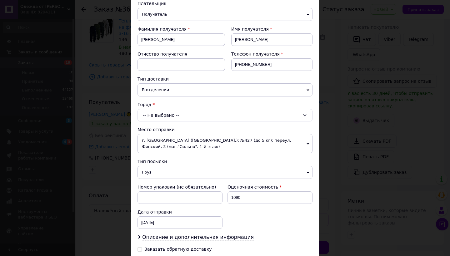
scroll to position [72, 0]
click at [171, 115] on div "-- Не выбрано --" at bounding box center [224, 115] width 175 height 12
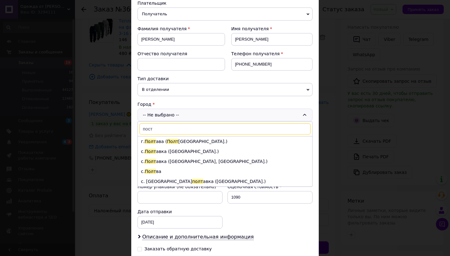
type input "пост"
drag, startPoint x: 171, startPoint y: 115, endPoint x: 177, endPoint y: 141, distance: 26.7
click at [177, 141] on li "г. Полт ава ( Полт авская обл.)" at bounding box center [225, 141] width 174 height 10
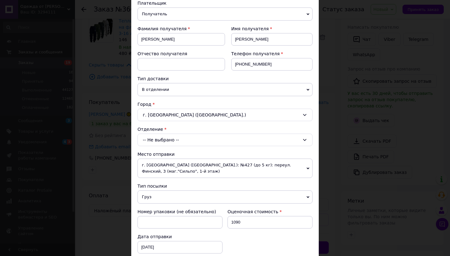
click at [175, 140] on div "-- Не выбрано --" at bounding box center [224, 140] width 175 height 12
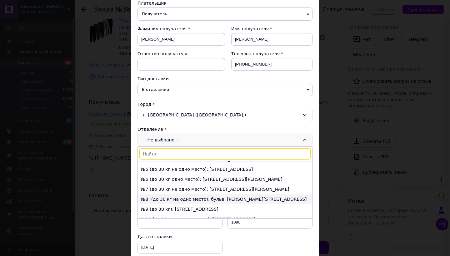
scroll to position [38, 0]
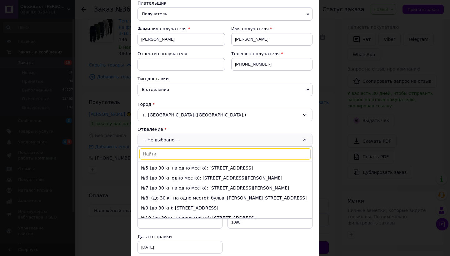
click at [155, 210] on li "№9 (до 30 кг): ул. Гоголя, 20" at bounding box center [225, 208] width 174 height 10
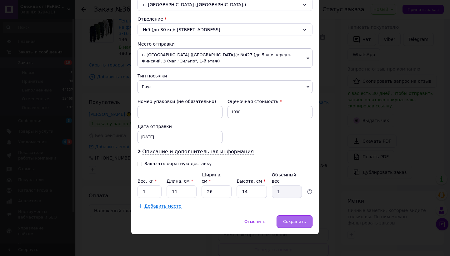
scroll to position [182, 0]
click at [290, 224] on div "Сохранить" at bounding box center [294, 222] width 36 height 12
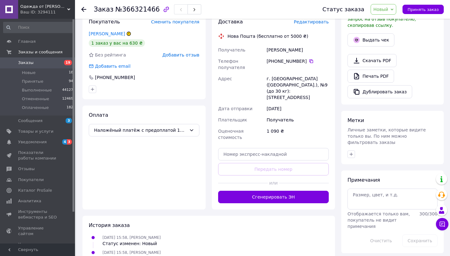
scroll to position [179, 0]
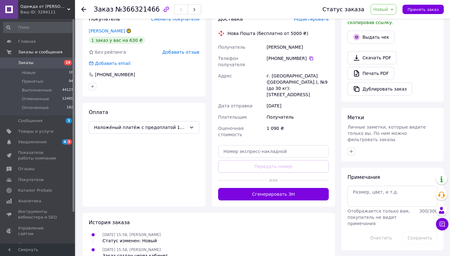
click at [52, 62] on span "Заказы" at bounding box center [38, 63] width 40 height 6
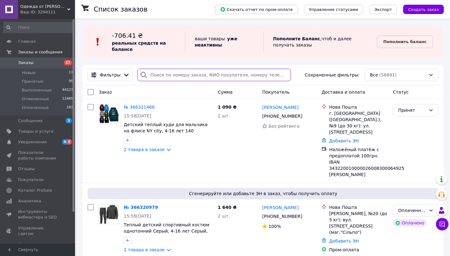
click at [178, 75] on input "search" at bounding box center [213, 75] width 153 height 12
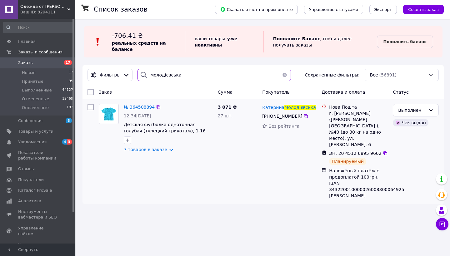
type input "молодієвська"
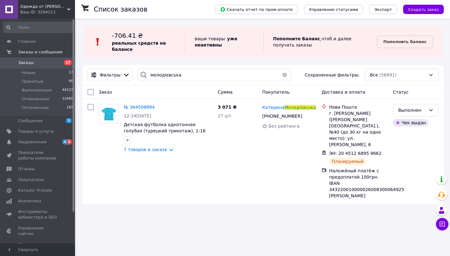
click at [133, 107] on span "№ 364508894" at bounding box center [139, 107] width 31 height 5
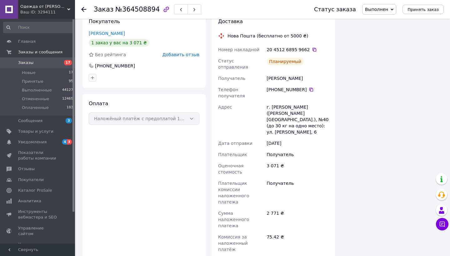
scroll to position [428, 0]
click at [38, 62] on span "Заказы" at bounding box center [38, 63] width 40 height 6
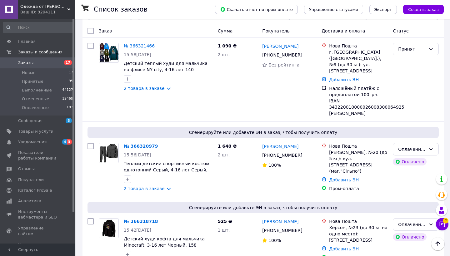
scroll to position [61, 0]
click at [441, 225] on icon at bounding box center [441, 224] width 5 height 5
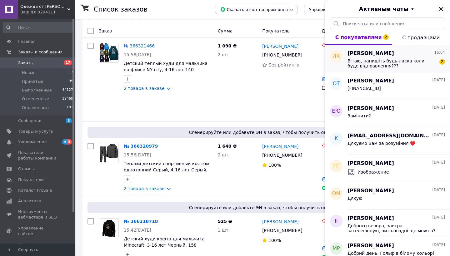
click at [388, 59] on span "Вітаю, напишіть будь-ласка коли буде відправлення???" at bounding box center [391, 63] width 89 height 10
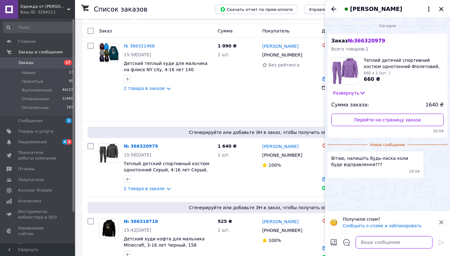
click at [361, 239] on textarea at bounding box center [393, 242] width 77 height 12
paste textarea "Доброго дня(blue_heart)(yellow_heart)"
type textarea "Доброго дня(blue_heart)(yellow_heart)"
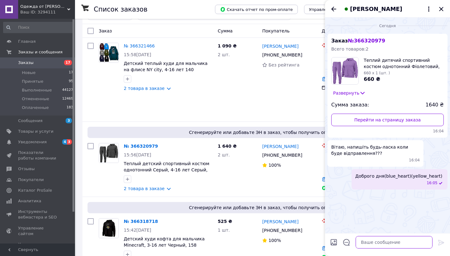
paste textarea "Добре, хотіли попередити відправка 5-7 робочих днів 🛍 В нас власне виробництво …"
type textarea "Добре, хотіли попередити відправка 5-7 робочих днів 🛍 В нас власне виробництво …"
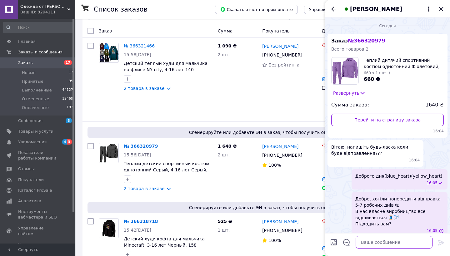
scroll to position [7, 0]
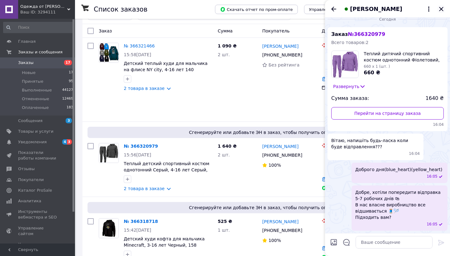
click at [441, 8] on icon "Закрыть" at bounding box center [440, 8] width 7 height 7
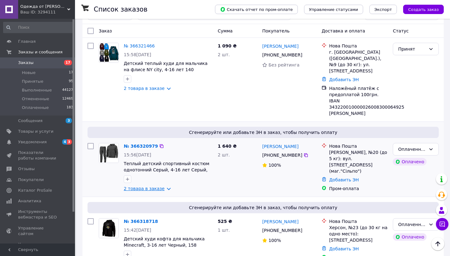
drag, startPoint x: 155, startPoint y: 177, endPoint x: 158, endPoint y: 177, distance: 3.8
click at [155, 186] on link "2 товара в заказе" at bounding box center [144, 188] width 41 height 5
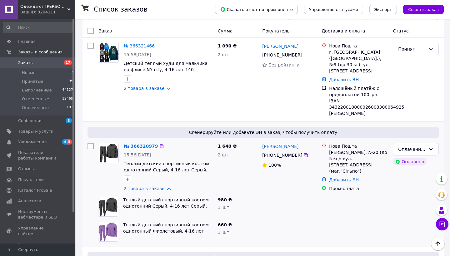
click at [146, 144] on link "№ 366320979" at bounding box center [141, 146] width 34 height 5
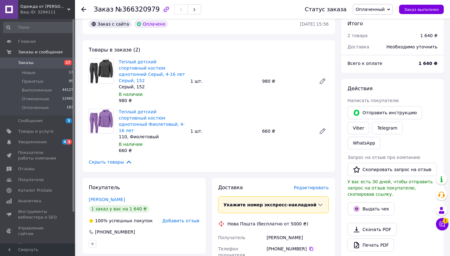
click at [37, 61] on span "Заказы" at bounding box center [38, 63] width 40 height 6
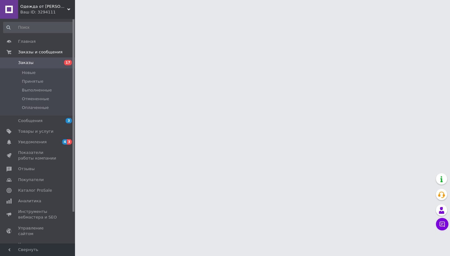
scroll to position [0, 0]
